Goal: Transaction & Acquisition: Purchase product/service

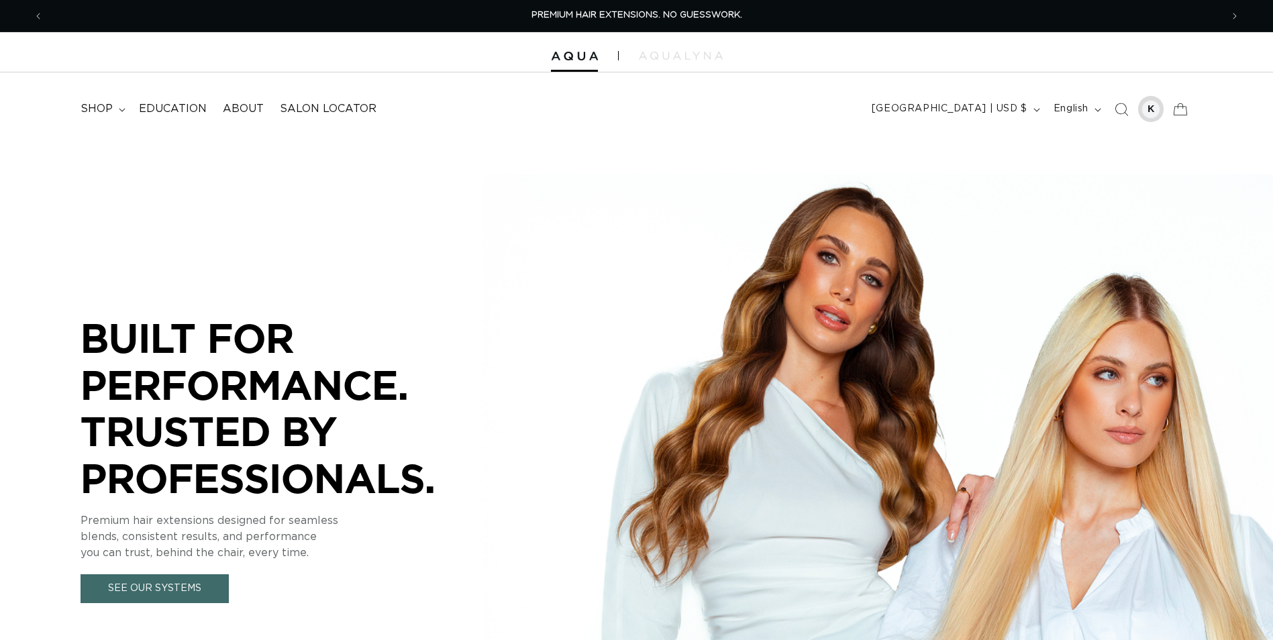
click at [1158, 114] on div at bounding box center [1151, 109] width 19 height 19
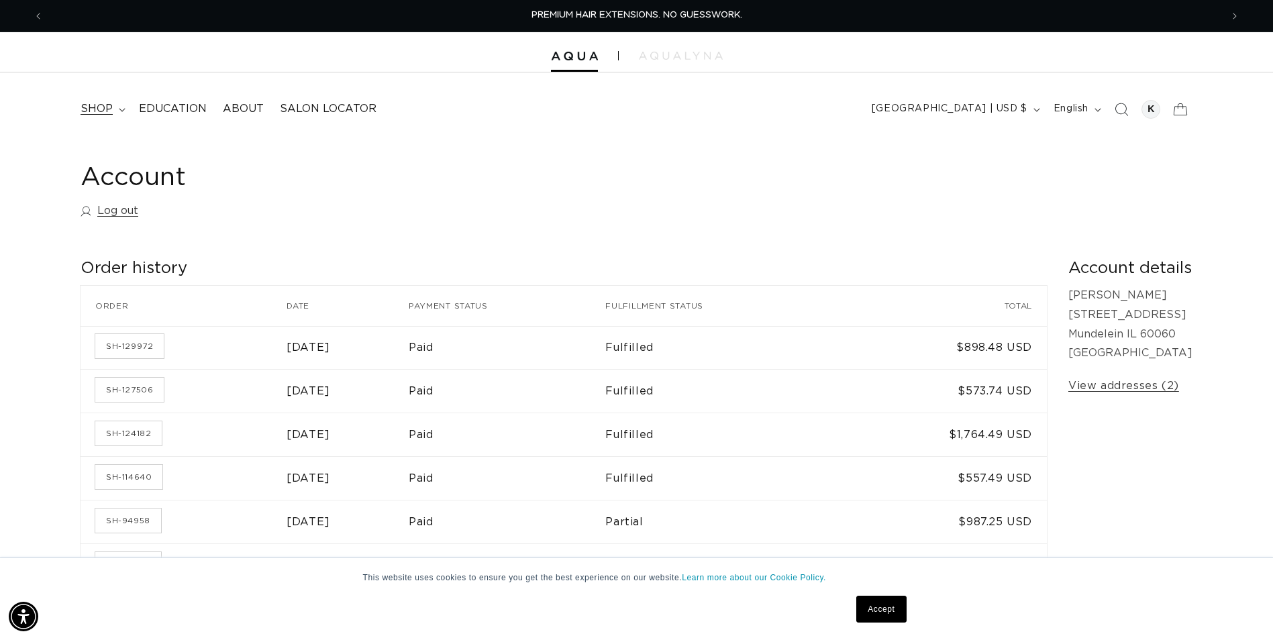
click at [98, 111] on span "shop" at bounding box center [97, 109] width 32 height 14
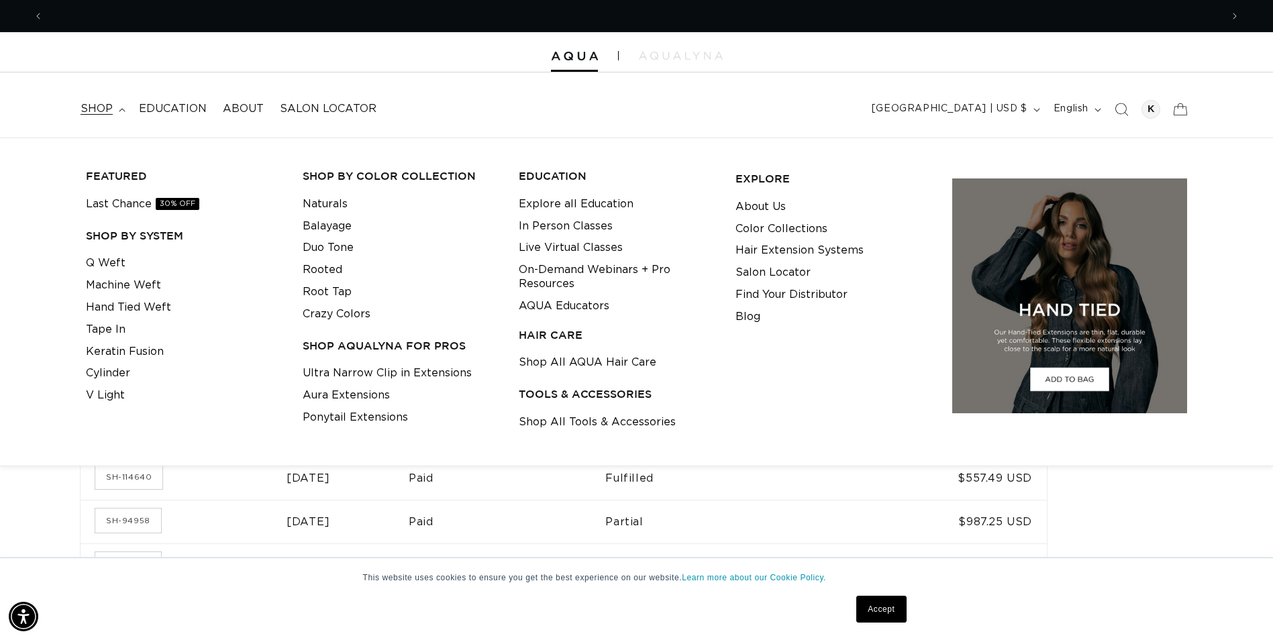
scroll to position [0, 1178]
click at [1119, 111] on icon "Search" at bounding box center [1121, 109] width 14 height 14
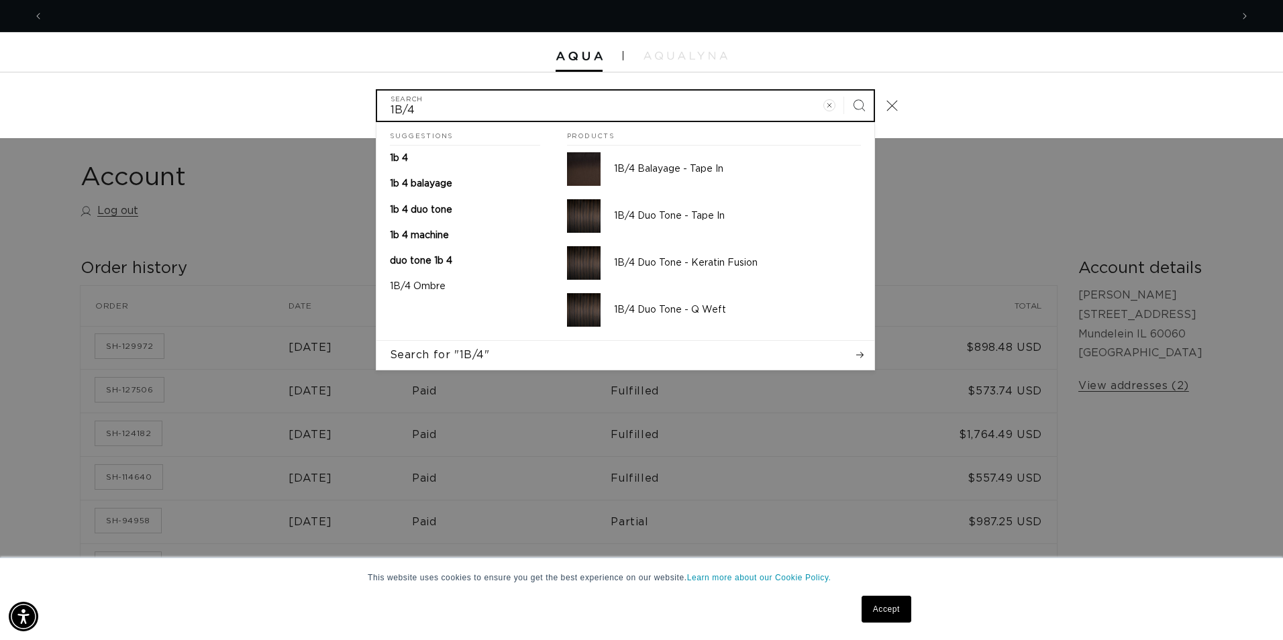
scroll to position [0, 2376]
type input "1B/4machine weft"
click at [844, 91] on button "Search" at bounding box center [859, 106] width 30 height 30
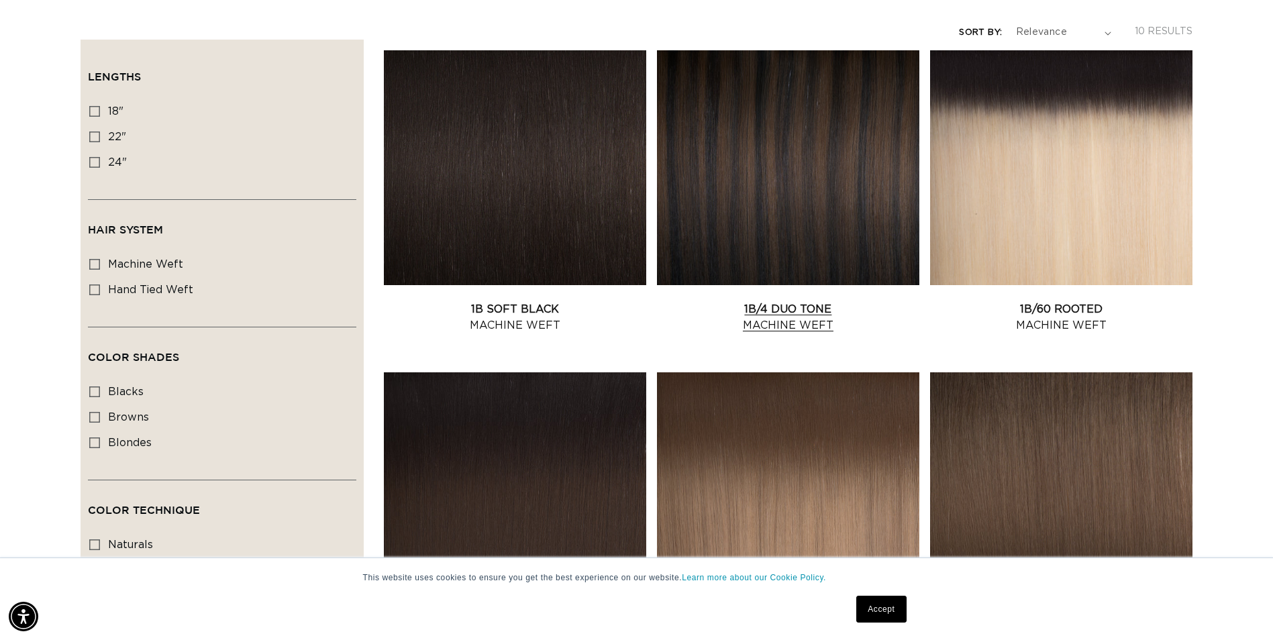
scroll to position [0, 1178]
click at [812, 301] on link "1B/4 Duo Tone Machine Weft" at bounding box center [788, 317] width 262 height 32
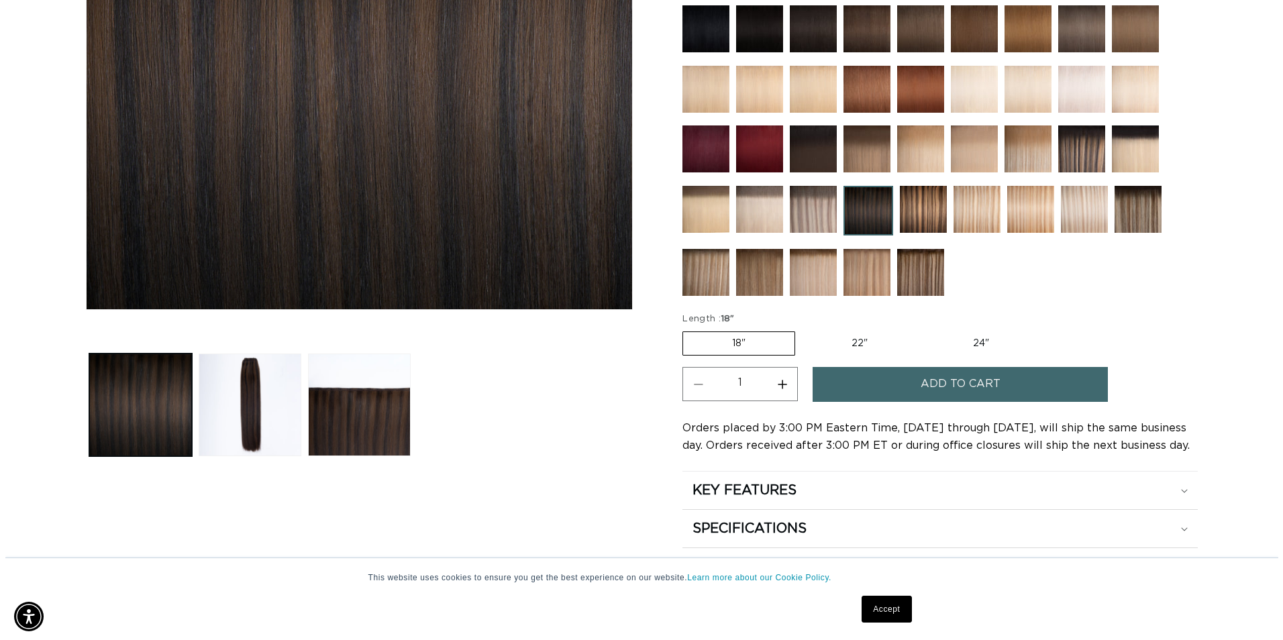
scroll to position [0, 2356]
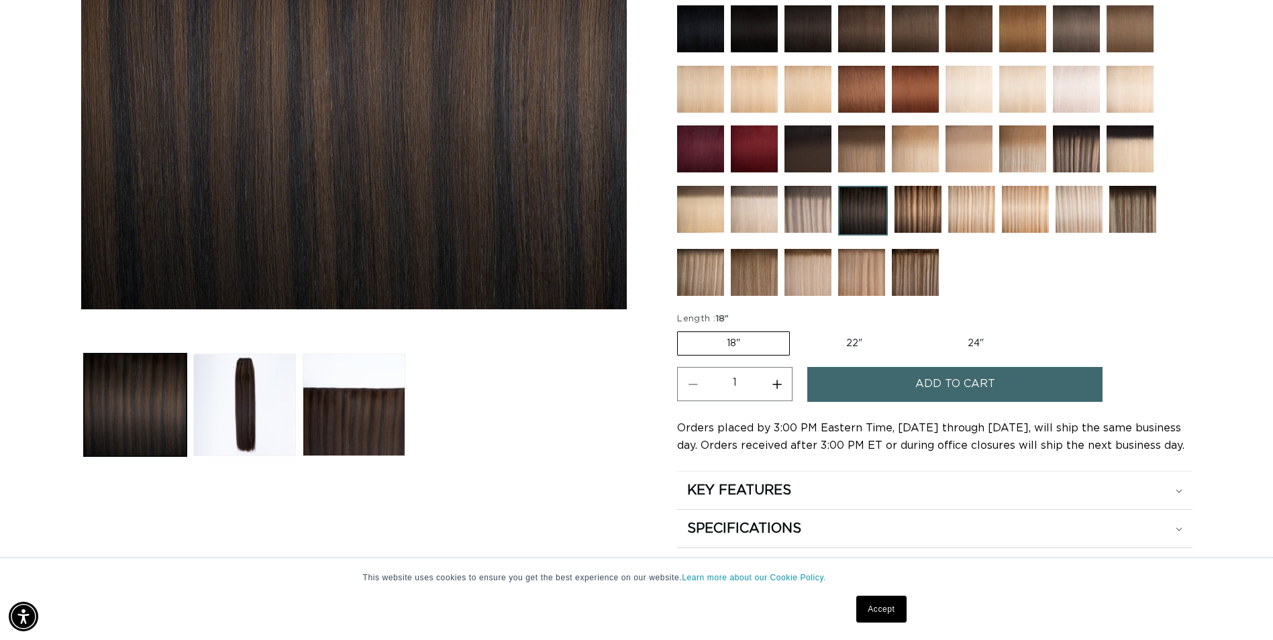
click at [925, 380] on span "Add to cart" at bounding box center [955, 384] width 80 height 34
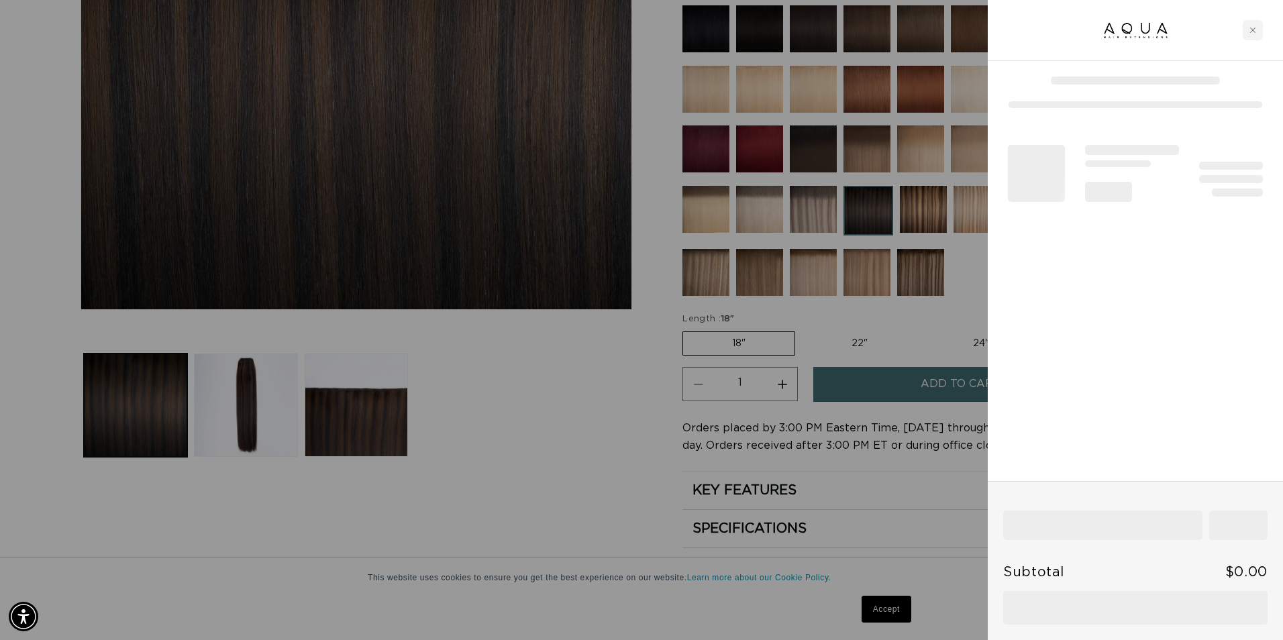
scroll to position [0, 0]
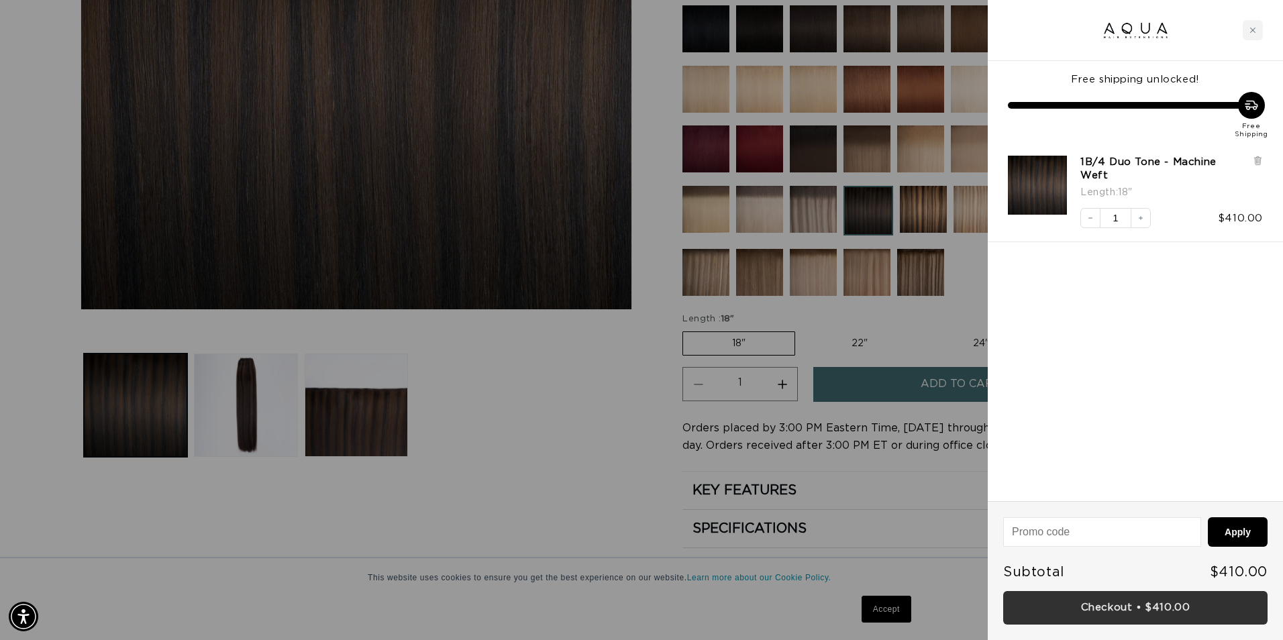
drag, startPoint x: 1104, startPoint y: 617, endPoint x: 1105, endPoint y: 610, distance: 6.8
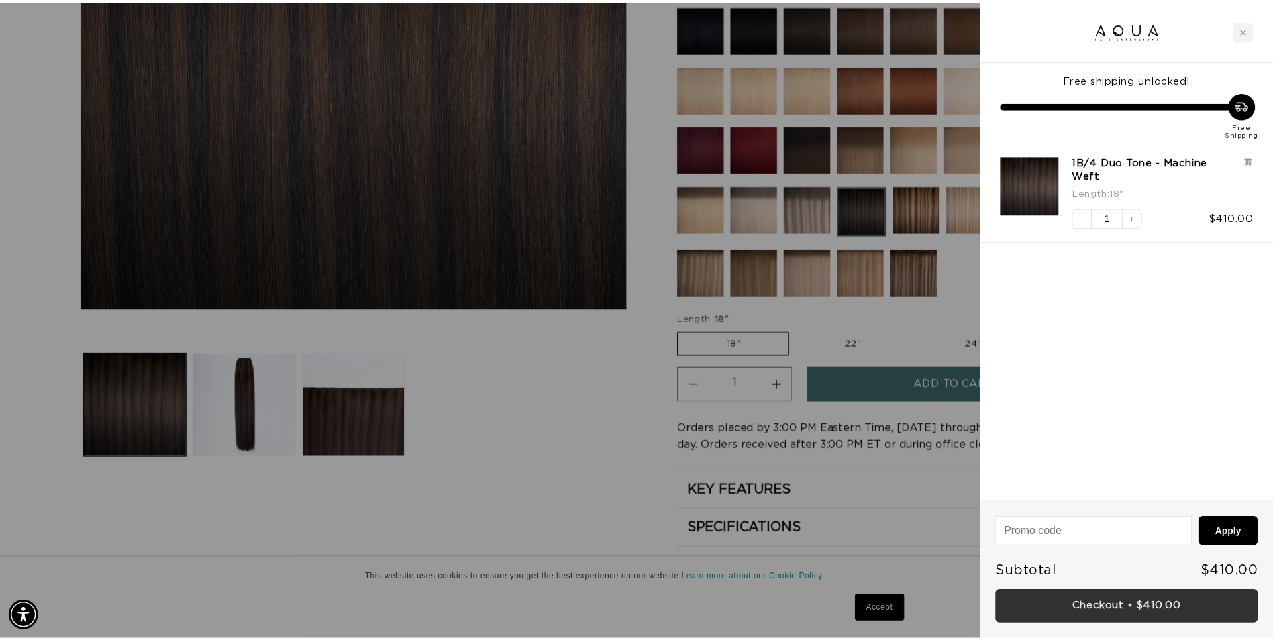
scroll to position [0, 1188]
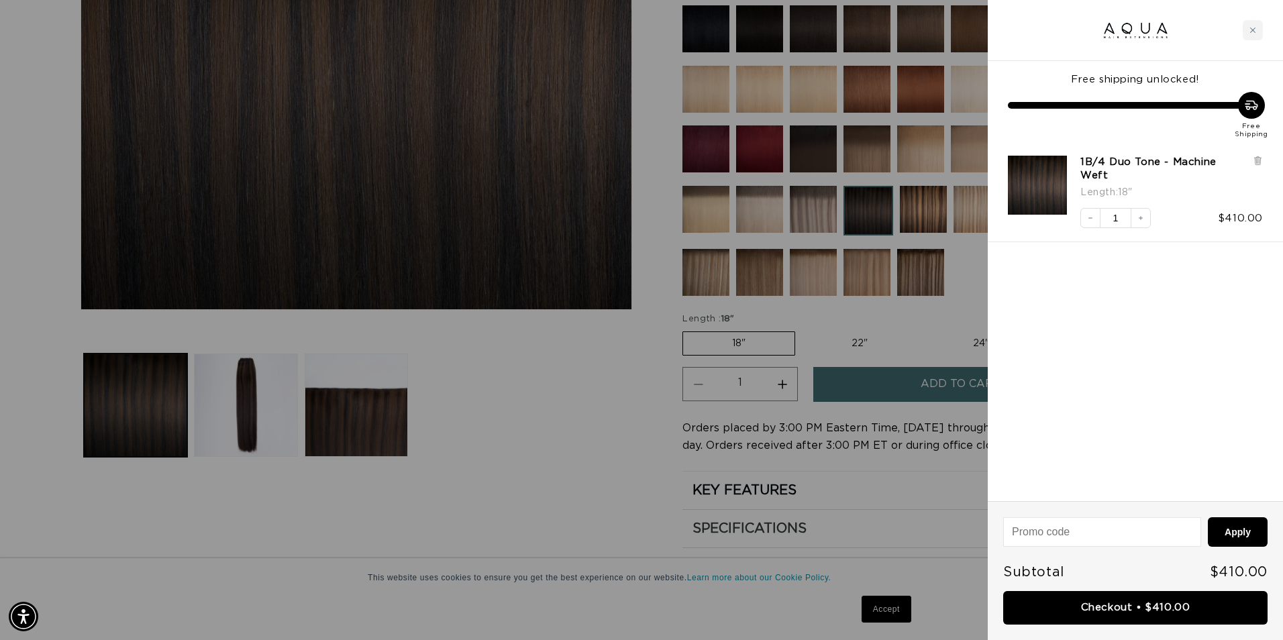
drag, startPoint x: 1105, startPoint y: 610, endPoint x: 951, endPoint y: 513, distance: 182.5
click at [954, 516] on div at bounding box center [641, 320] width 1283 height 640
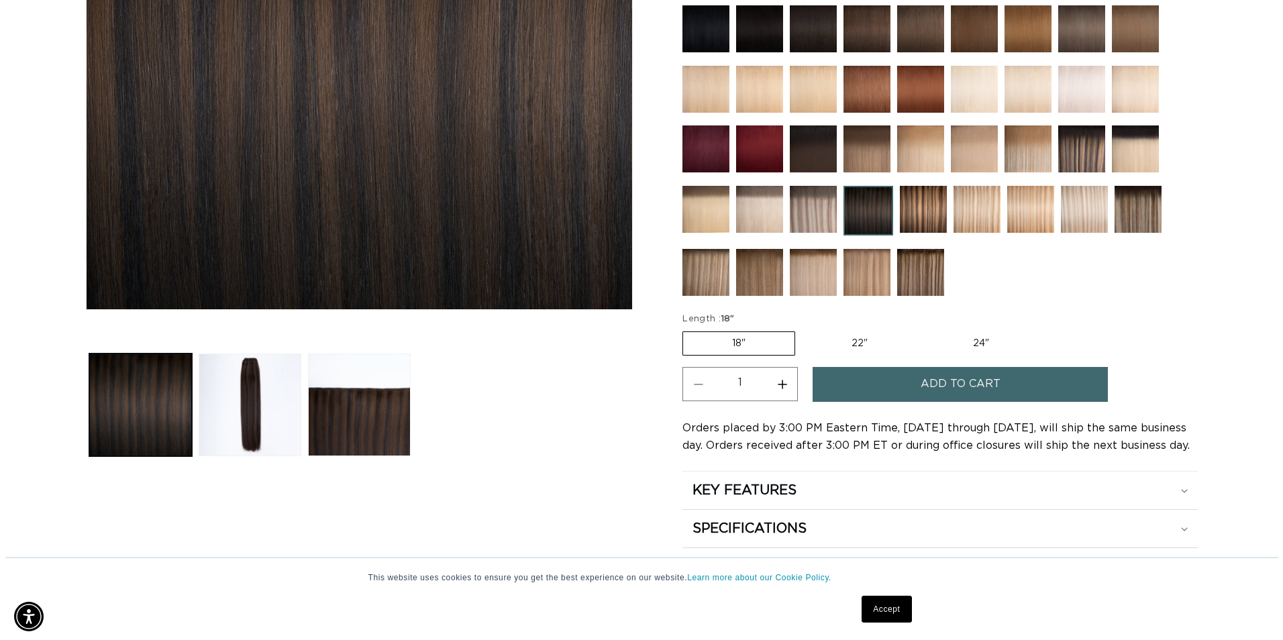
scroll to position [0, 0]
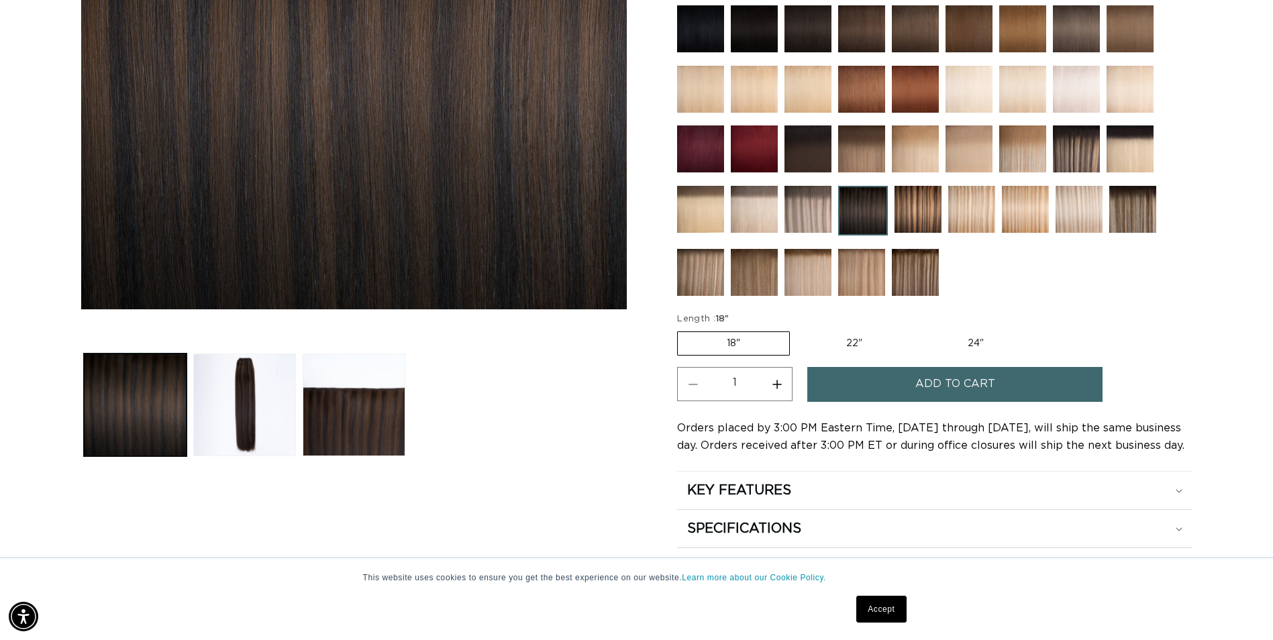
click at [936, 377] on span "Add to cart" at bounding box center [955, 384] width 80 height 34
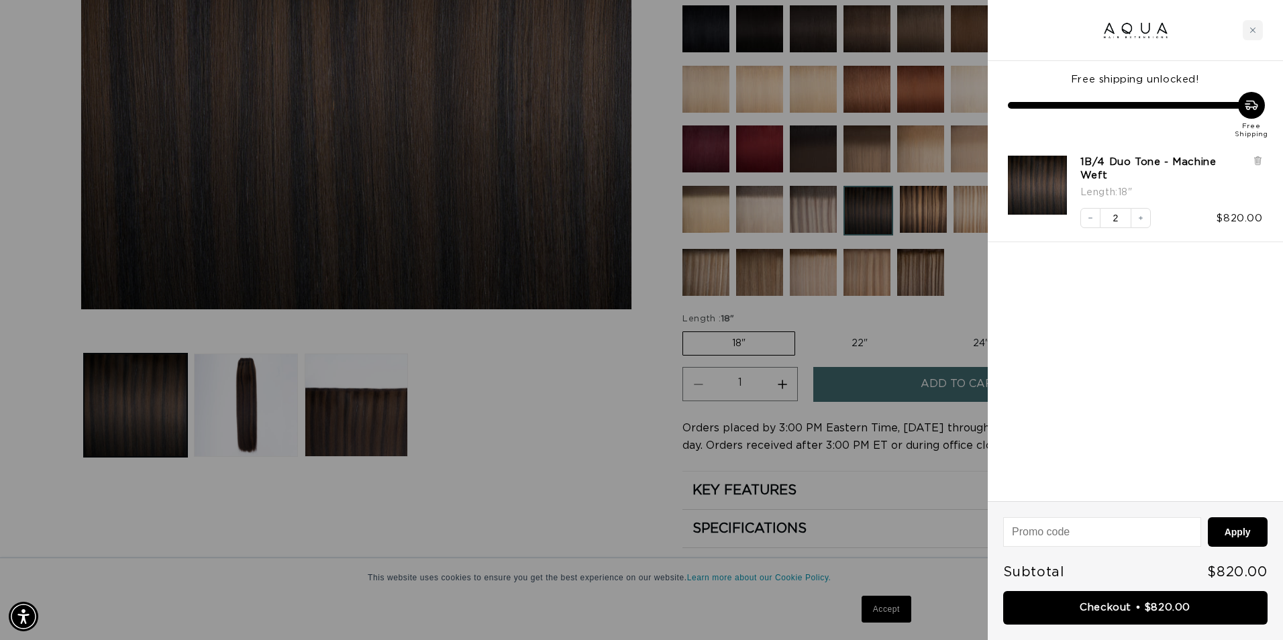
scroll to position [0, 1188]
click at [1091, 214] on icon "Decrease quantity" at bounding box center [1091, 218] width 8 height 8
click at [1135, 618] on link "Checkout • $410.00" at bounding box center [1135, 608] width 264 height 34
